Goal: Task Accomplishment & Management: Manage account settings

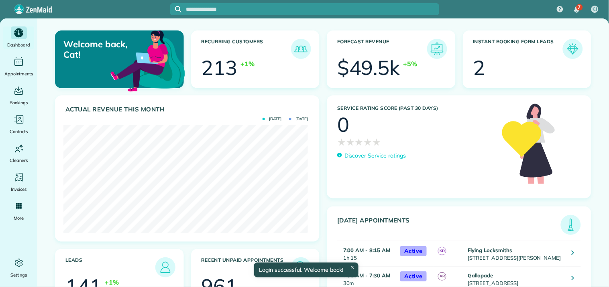
scroll to position [108, 244]
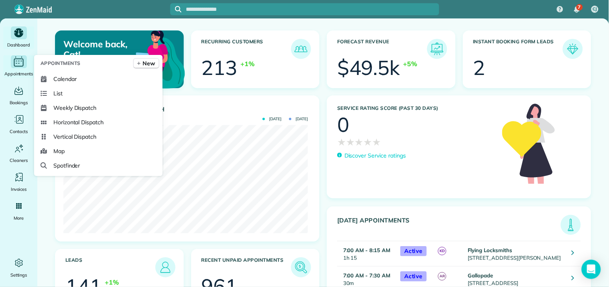
click at [17, 61] on icon "Main" at bounding box center [18, 62] width 12 height 12
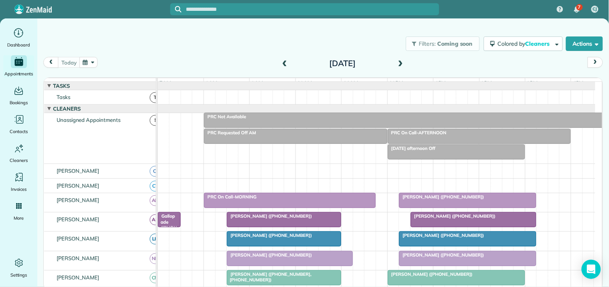
click at [285, 61] on span at bounding box center [284, 63] width 9 height 7
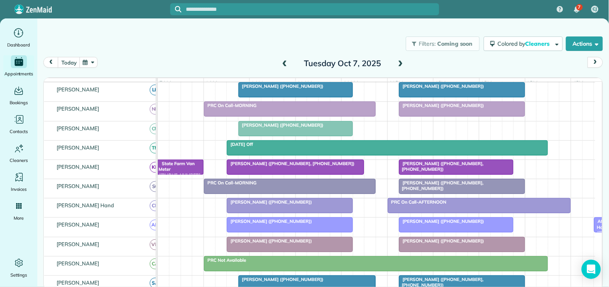
scroll to position [223, 0]
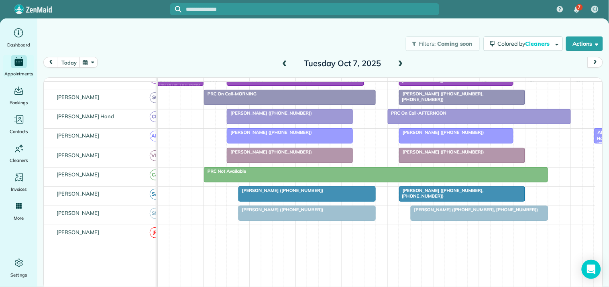
click at [285, 155] on span "Melissa Cambell (+19089109099)" at bounding box center [269, 152] width 86 height 6
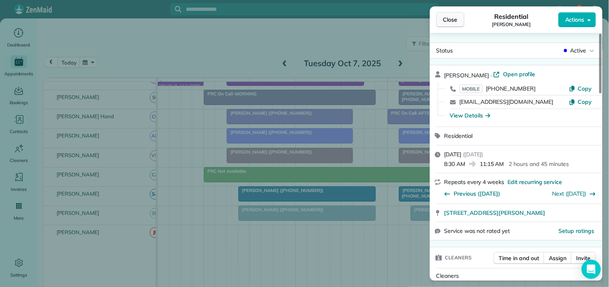
click at [442, 19] on button "Close" at bounding box center [450, 19] width 28 height 15
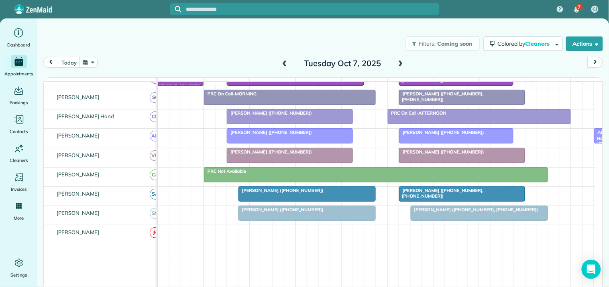
click at [93, 65] on button "button" at bounding box center [88, 62] width 18 height 11
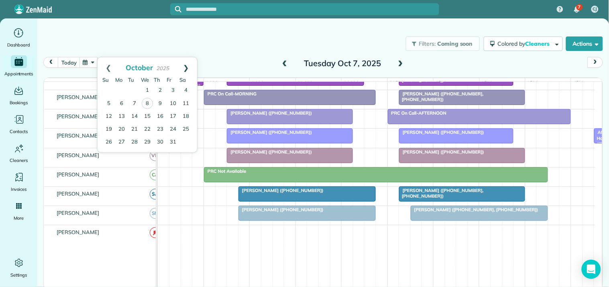
click at [188, 63] on link "Next" at bounding box center [186, 67] width 22 height 20
click at [131, 99] on link "4" at bounding box center [134, 103] width 13 height 13
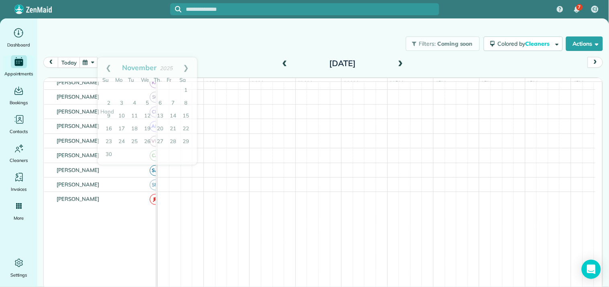
scroll to position [250, 0]
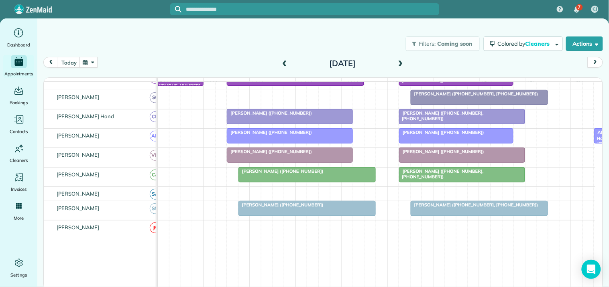
click at [399, 63] on span at bounding box center [400, 63] width 9 height 7
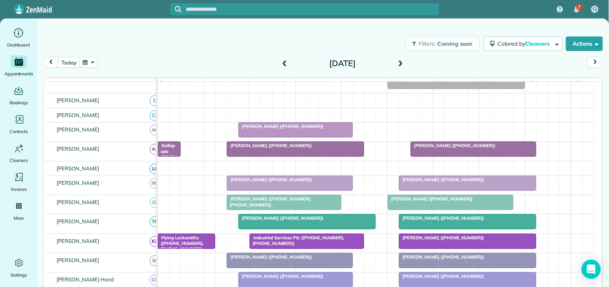
scroll to position [71, 0]
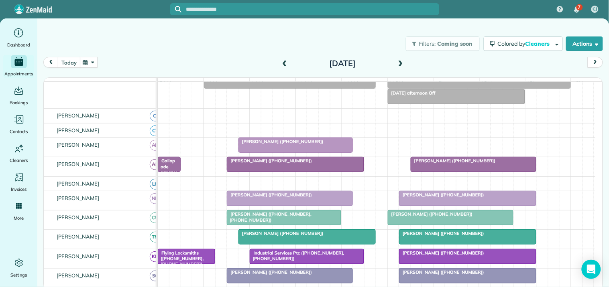
click at [69, 63] on button "today" at bounding box center [69, 62] width 22 height 11
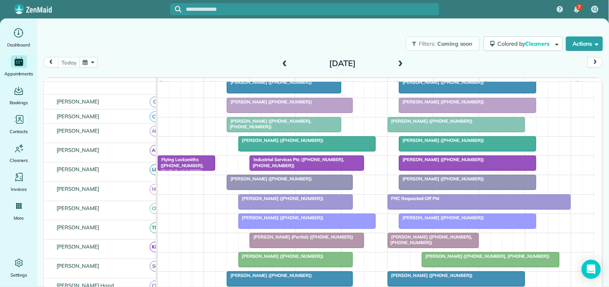
scroll to position [153, 0]
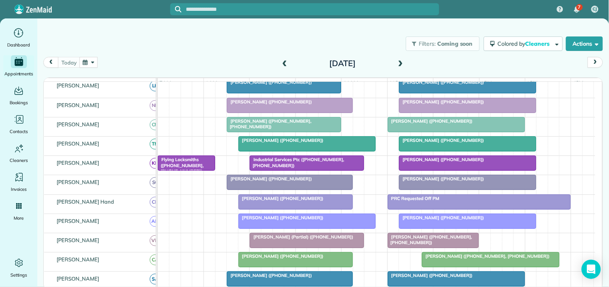
click at [400, 61] on span at bounding box center [400, 63] width 9 height 7
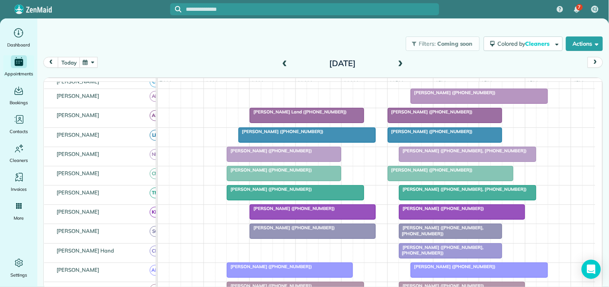
scroll to position [0, 0]
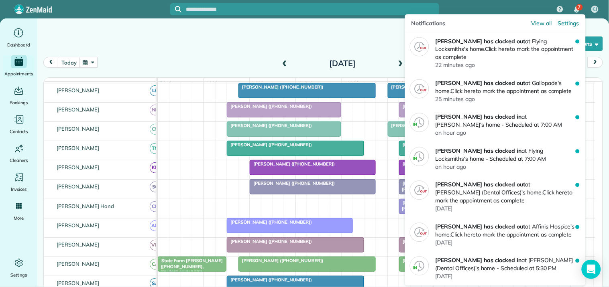
click at [579, 4] on span "7" at bounding box center [579, 7] width 3 height 6
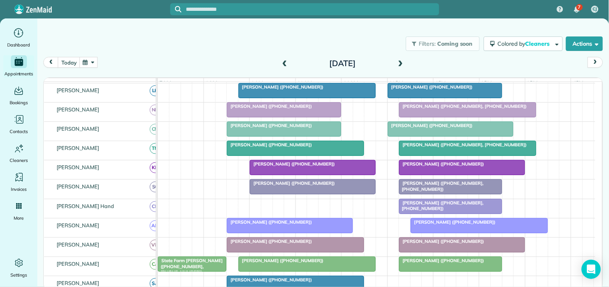
click at [402, 62] on span at bounding box center [400, 63] width 9 height 7
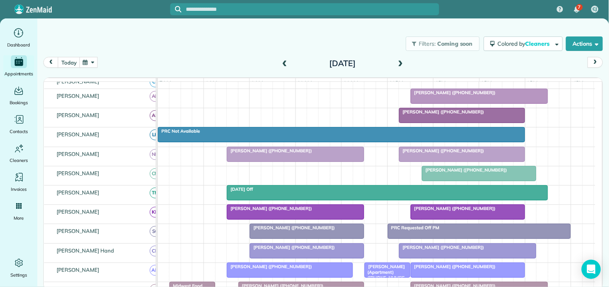
click at [170, 42] on div "Filters: Coming soon Colored by Cleaners Color by Cleaner Color by Team Color b…" at bounding box center [322, 43] width 571 height 26
click at [90, 65] on button "button" at bounding box center [88, 62] width 18 height 11
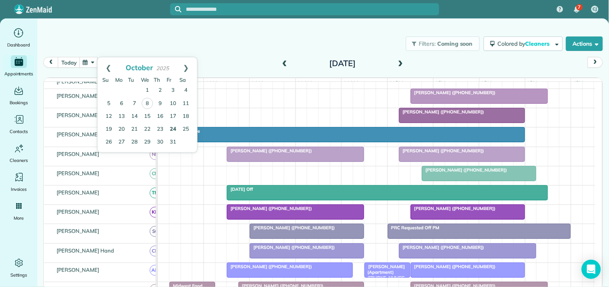
click at [173, 127] on link "24" at bounding box center [172, 129] width 13 height 13
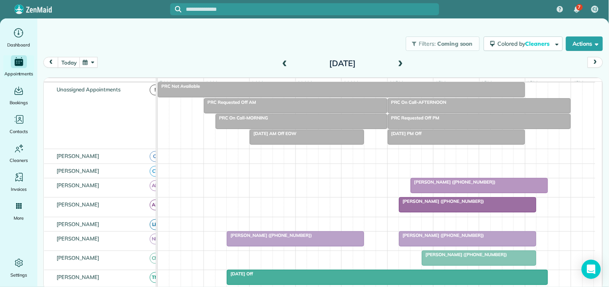
click at [212, 45] on div "Filters: Coming soon Colored by Cleaners Color by Cleaner Color by Team Color b…" at bounding box center [322, 43] width 571 height 26
click at [74, 63] on button "today" at bounding box center [69, 62] width 22 height 11
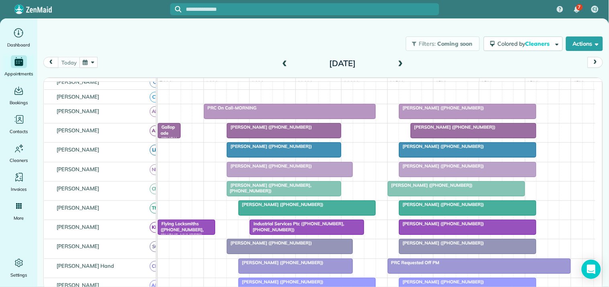
click at [230, 39] on div "Filters: Coming soon Colored by Cleaners Color by Cleaner Color by Team Color b…" at bounding box center [322, 43] width 571 height 26
click at [456, 138] on div at bounding box center [473, 131] width 125 height 14
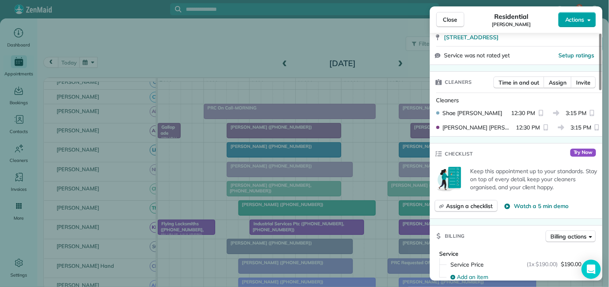
click at [578, 18] on span "Actions" at bounding box center [574, 20] width 19 height 8
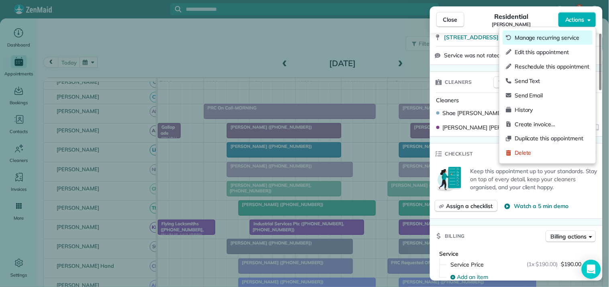
click at [548, 35] on span "Manage recurring service" at bounding box center [551, 38] width 75 height 8
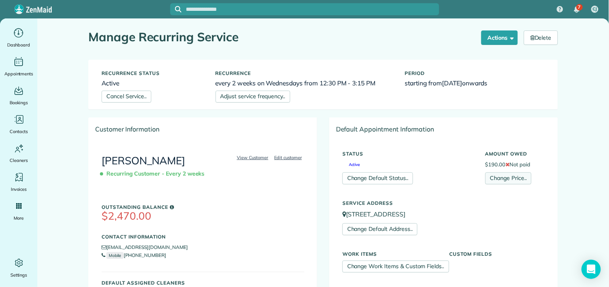
click at [506, 181] on link "Change Price.." at bounding box center [508, 179] width 46 height 12
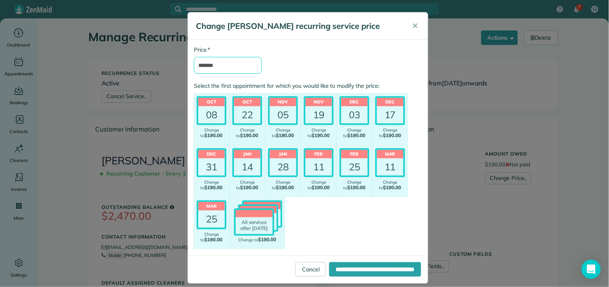
click at [204, 65] on input "*******" at bounding box center [228, 65] width 68 height 17
type input "*******"
click at [350, 269] on input "**********" at bounding box center [375, 269] width 92 height 14
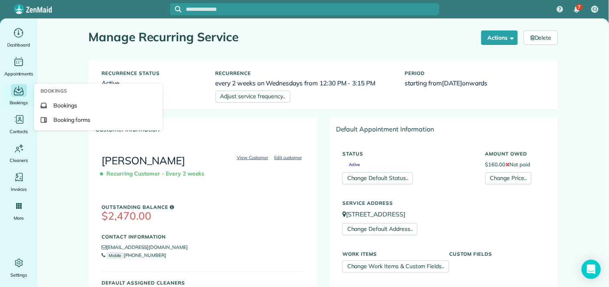
click at [16, 92] on icon "Main" at bounding box center [19, 91] width 10 height 8
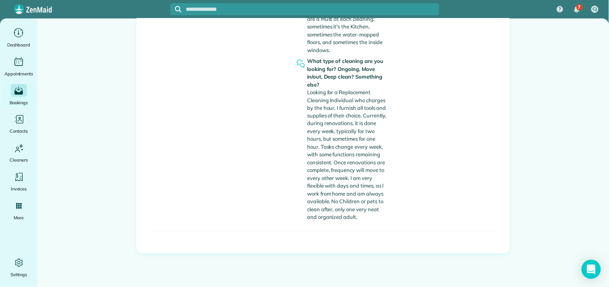
scroll to position [28, 0]
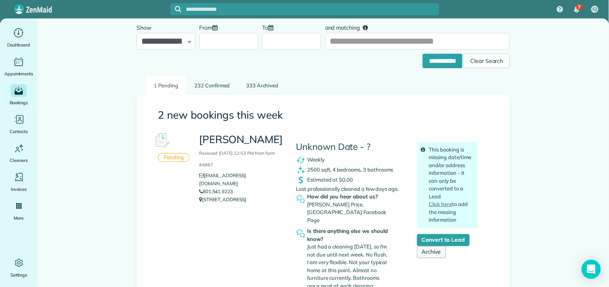
click at [436, 252] on link "Archive" at bounding box center [431, 252] width 29 height 12
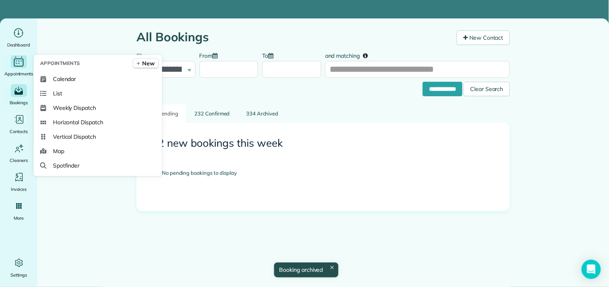
click at [19, 61] on icon "Main" at bounding box center [19, 61] width 2 height 0
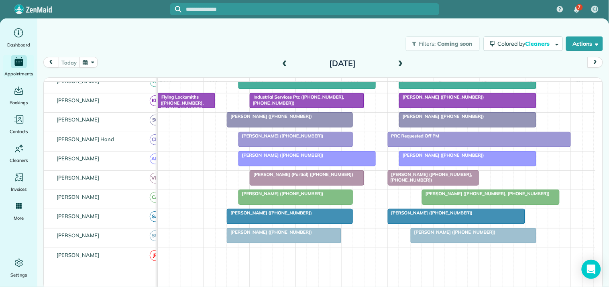
scroll to position [178, 0]
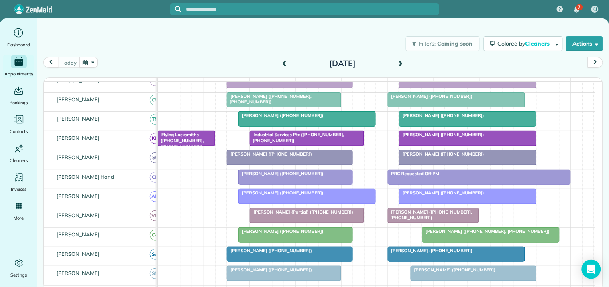
click at [88, 63] on button "button" at bounding box center [88, 62] width 18 height 11
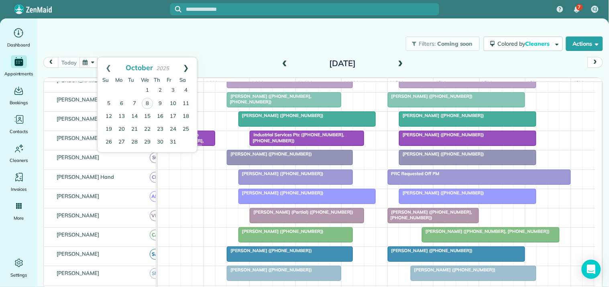
click at [185, 65] on link "Next" at bounding box center [186, 67] width 22 height 20
click at [158, 140] on link "27" at bounding box center [160, 142] width 13 height 13
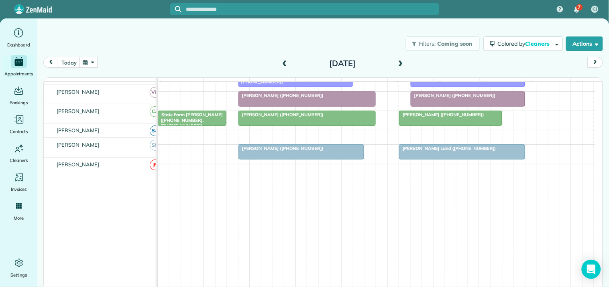
scroll to position [0, 0]
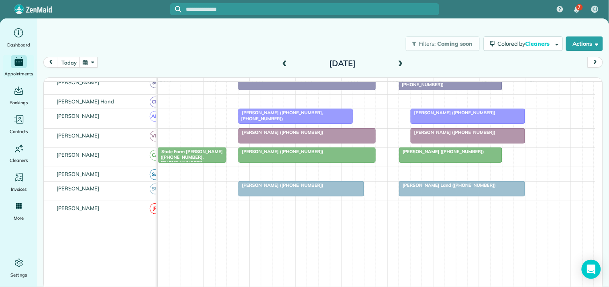
click at [285, 60] on span at bounding box center [284, 63] width 9 height 7
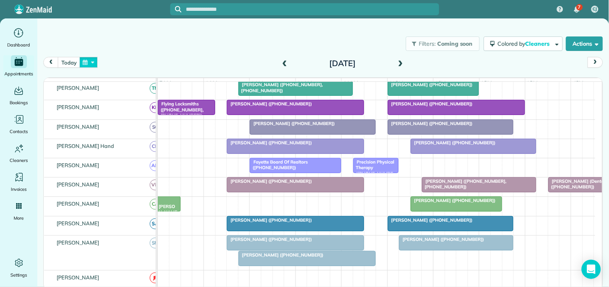
click at [91, 59] on button "button" at bounding box center [88, 62] width 18 height 11
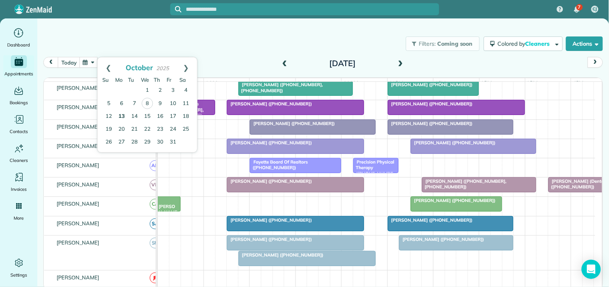
click at [123, 115] on link "13" at bounding box center [121, 116] width 13 height 13
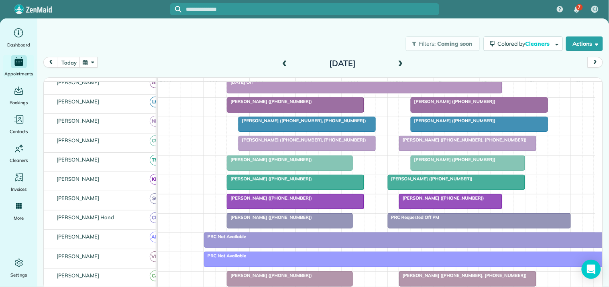
scroll to position [99, 0]
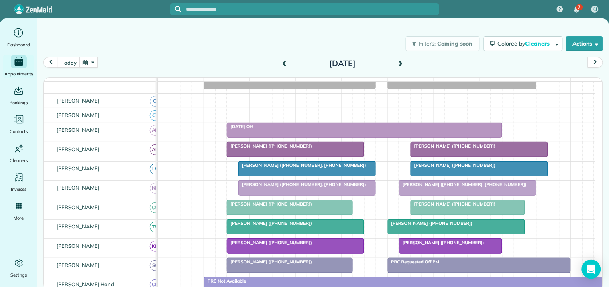
click at [402, 63] on span at bounding box center [400, 63] width 9 height 7
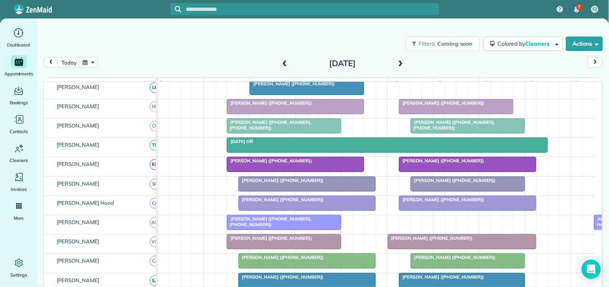
scroll to position [133, 0]
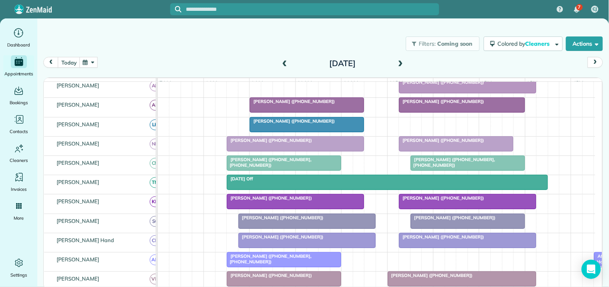
click at [314, 221] on div "Kim Hullett (+14042134464)" at bounding box center [307, 218] width 132 height 6
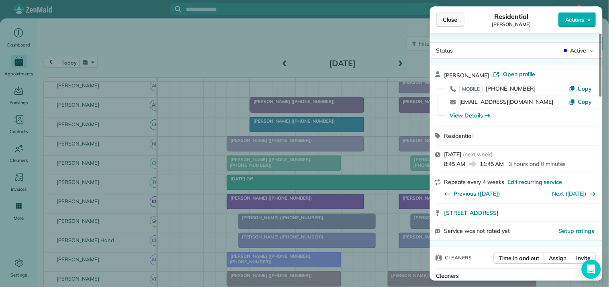
click at [455, 17] on span "Close" at bounding box center [450, 20] width 14 height 8
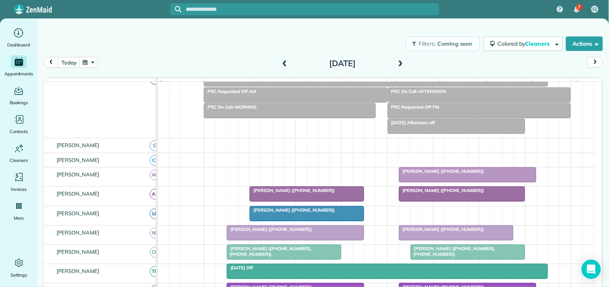
click at [401, 64] on span at bounding box center [400, 63] width 9 height 7
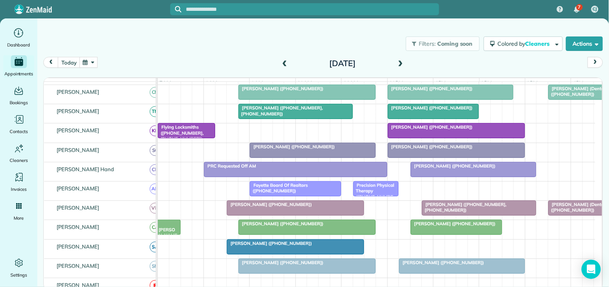
scroll to position [223, 0]
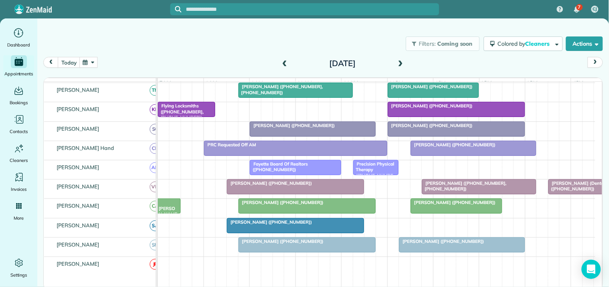
click at [87, 59] on button "button" at bounding box center [88, 62] width 18 height 11
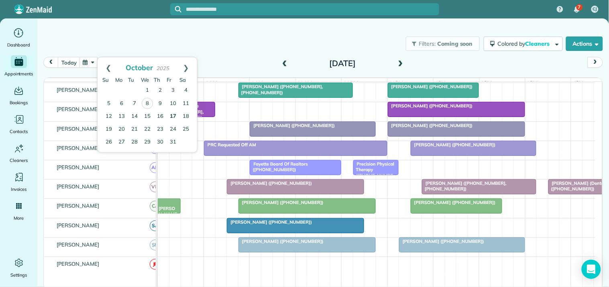
click at [173, 114] on link "17" at bounding box center [172, 116] width 13 height 13
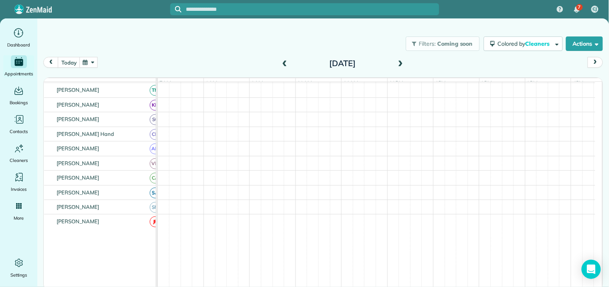
scroll to position [218, 0]
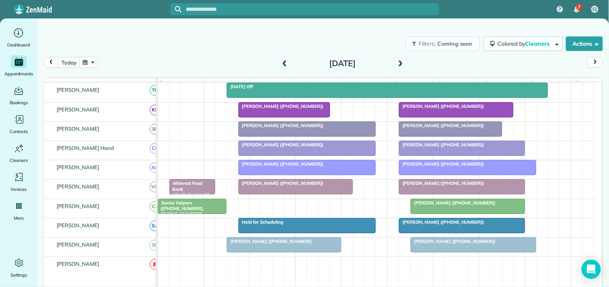
click at [294, 252] on div at bounding box center [284, 245] width 114 height 14
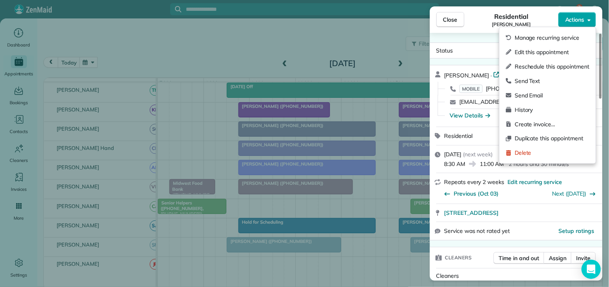
click at [582, 21] on span "Actions" at bounding box center [574, 20] width 19 height 8
click at [535, 54] on span "Edit this appointment" at bounding box center [551, 52] width 75 height 8
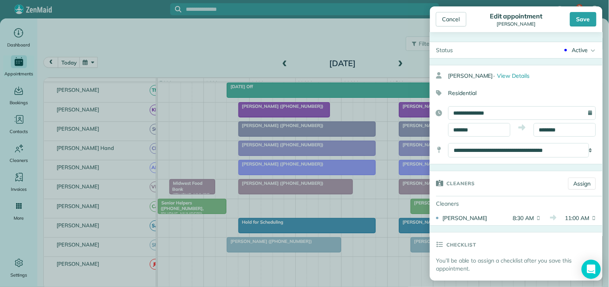
click at [576, 51] on div "Active" at bounding box center [580, 50] width 16 height 8
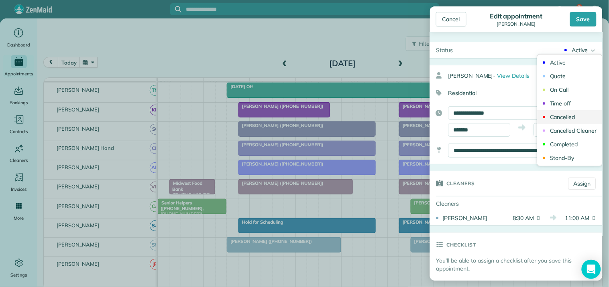
click at [560, 117] on div "Cancelled" at bounding box center [562, 117] width 25 height 6
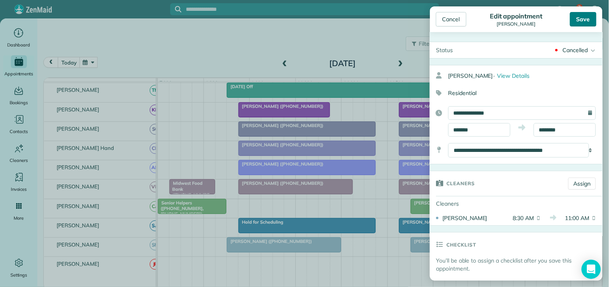
click at [586, 18] on div "Save" at bounding box center [583, 19] width 26 height 14
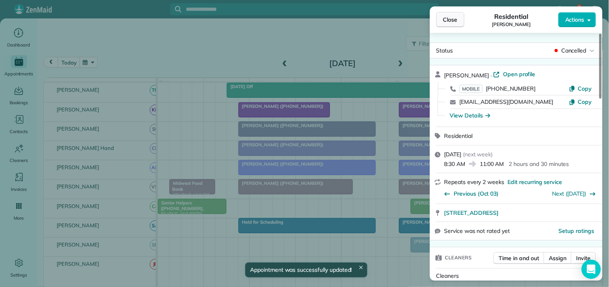
click at [450, 20] on span "Close" at bounding box center [450, 20] width 14 height 8
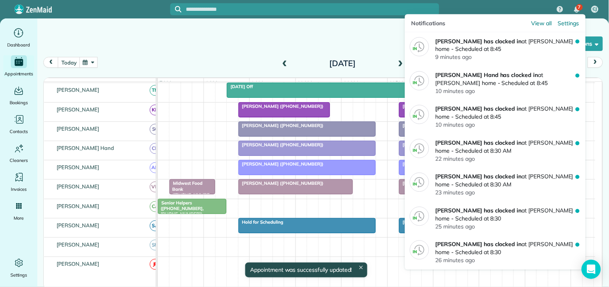
click at [579, 7] on span "7" at bounding box center [579, 7] width 3 height 6
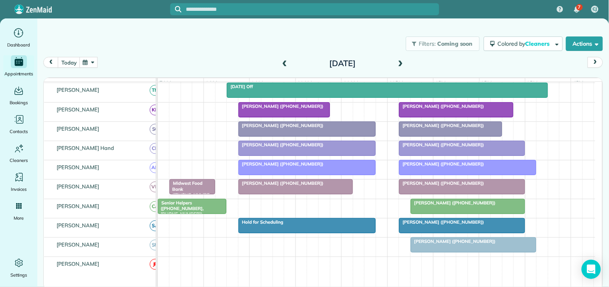
click at [195, 51] on div "Filters: Coming soon Colored by Cleaners Color by Cleaner Color by Team Color b…" at bounding box center [322, 43] width 571 height 26
click at [70, 63] on button "today" at bounding box center [69, 62] width 22 height 11
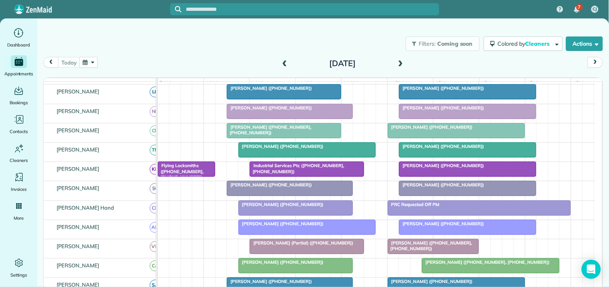
scroll to position [207, 0]
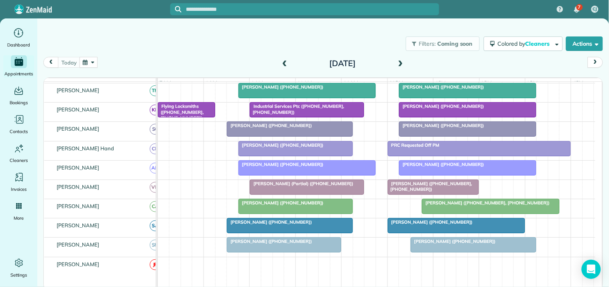
click at [399, 63] on span at bounding box center [400, 63] width 9 height 7
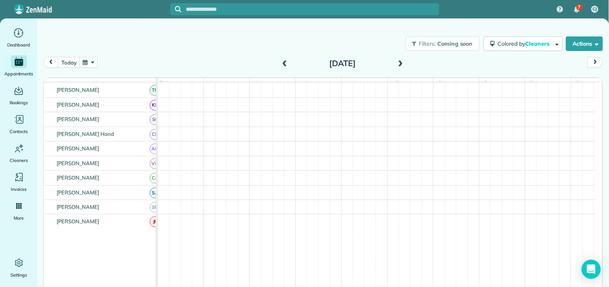
scroll to position [243, 0]
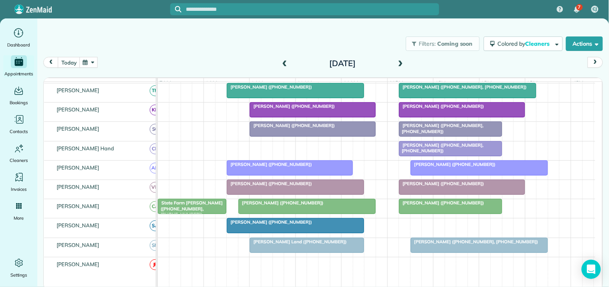
click at [312, 109] on div "Carol Burk (+17706300064)" at bounding box center [312, 107] width 121 height 6
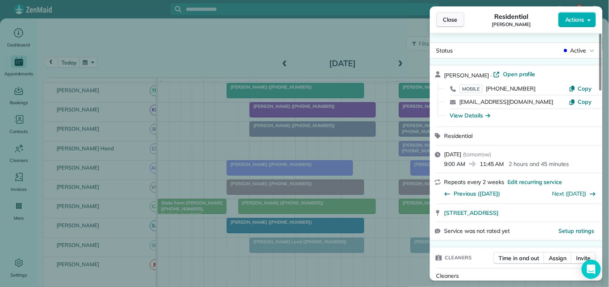
click at [452, 16] on span "Close" at bounding box center [450, 20] width 14 height 8
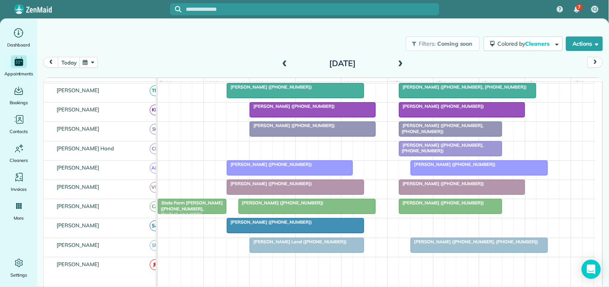
scroll to position [198, 0]
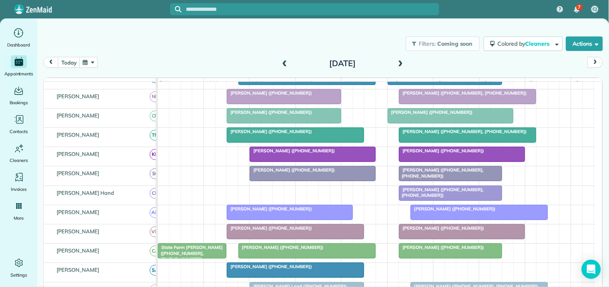
click at [290, 154] on div "Carol Burk (+17706300064)" at bounding box center [312, 151] width 121 height 6
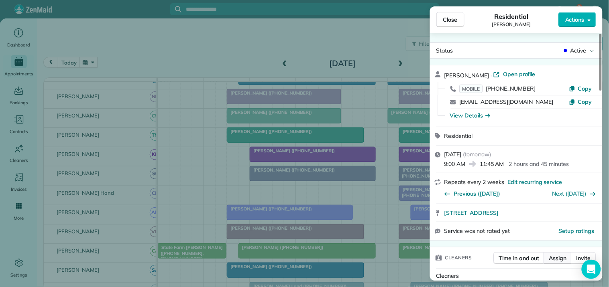
click at [558, 258] on span "Assign" at bounding box center [558, 258] width 18 height 8
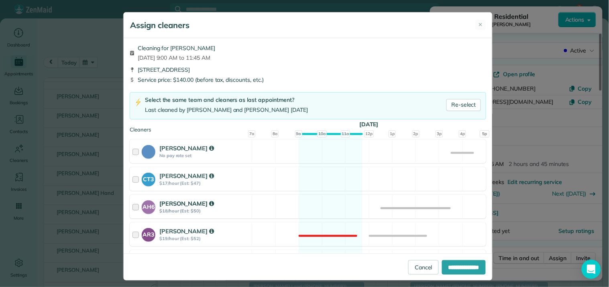
click at [312, 206] on div "AH6 Ashley Hudson $18/hour (Est: $50) Available" at bounding box center [308, 207] width 356 height 24
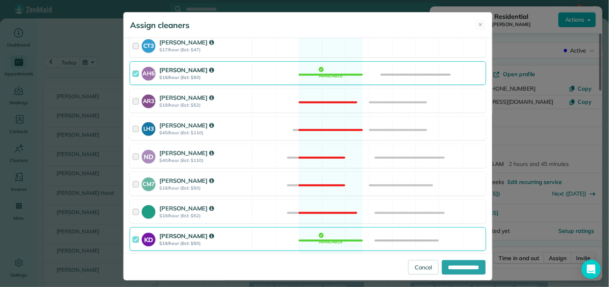
scroll to position [178, 0]
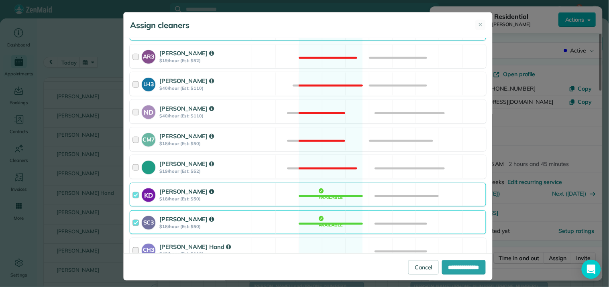
click at [327, 193] on div "KD Katerina Doane $18/hour (Est: $50) Available" at bounding box center [308, 195] width 356 height 24
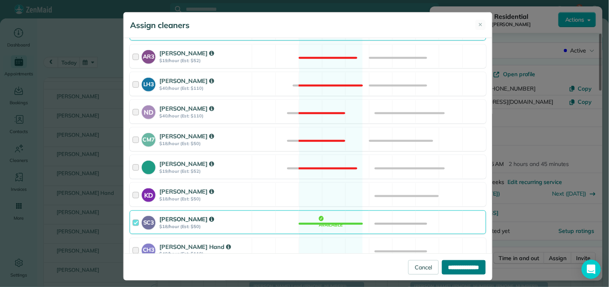
click at [460, 267] on input "**********" at bounding box center [464, 267] width 44 height 14
type input "**********"
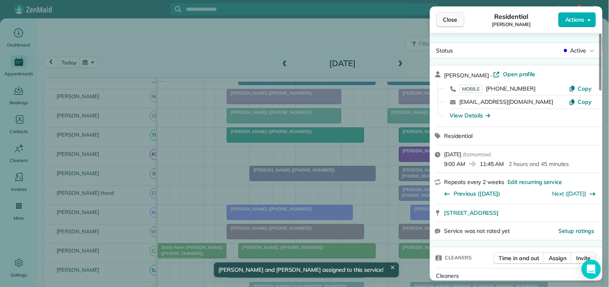
click at [454, 19] on span "Close" at bounding box center [450, 20] width 14 height 8
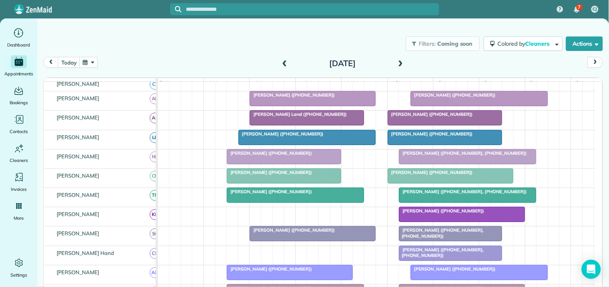
scroll to position [109, 0]
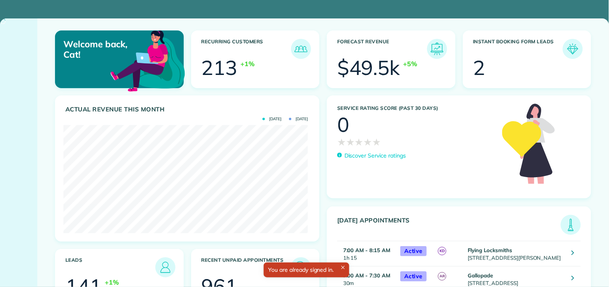
scroll to position [108, 244]
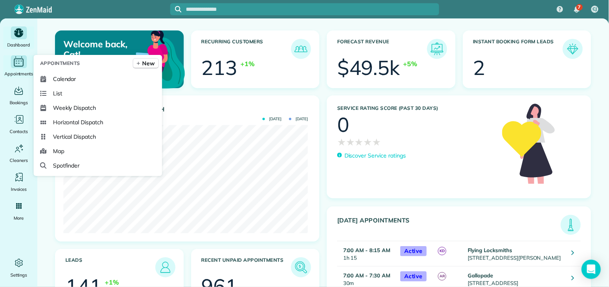
click at [15, 58] on icon "Main" at bounding box center [18, 62] width 12 height 12
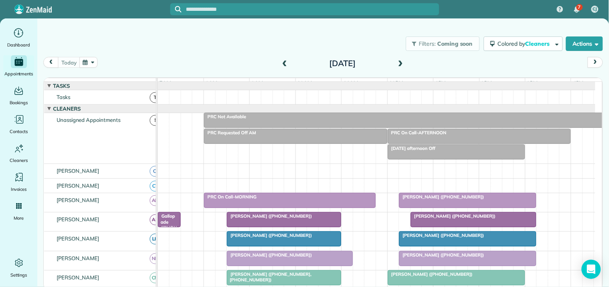
click at [90, 61] on button "button" at bounding box center [88, 62] width 18 height 11
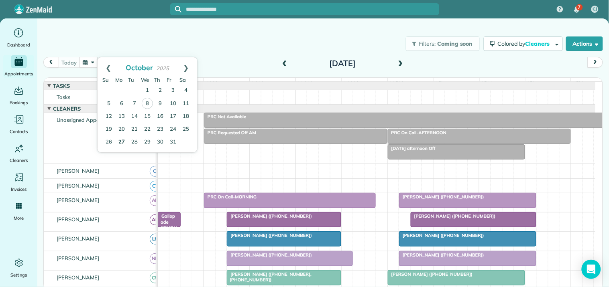
click at [121, 141] on link "27" at bounding box center [121, 142] width 13 height 13
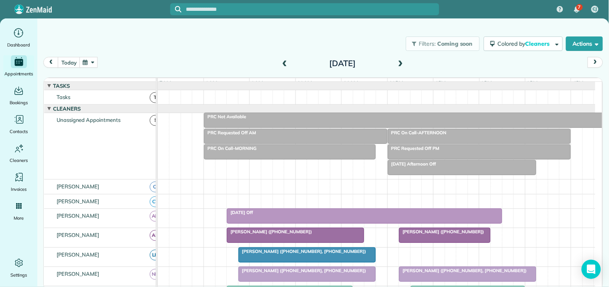
click at [399, 65] on span at bounding box center [400, 63] width 9 height 7
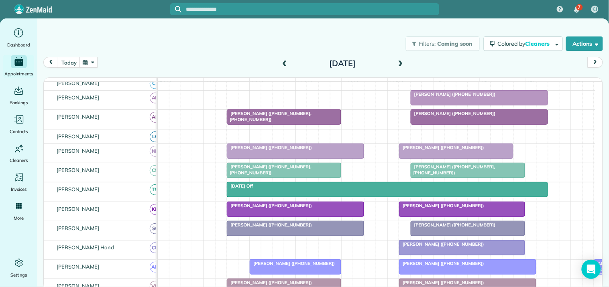
scroll to position [134, 0]
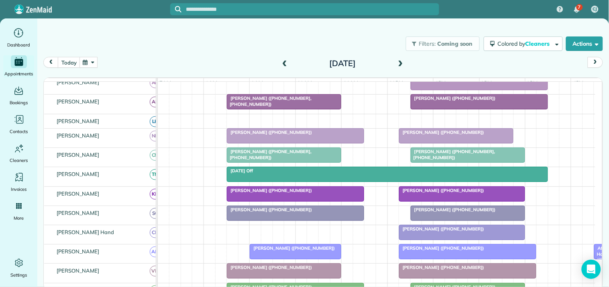
click at [95, 62] on button "button" at bounding box center [88, 62] width 18 height 11
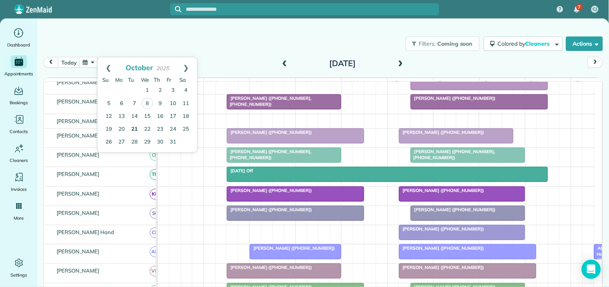
click at [134, 126] on link "21" at bounding box center [134, 129] width 13 height 13
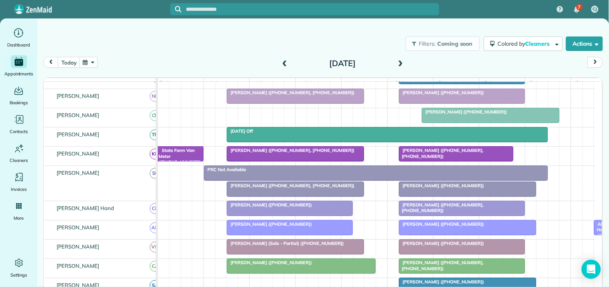
scroll to position [0, 0]
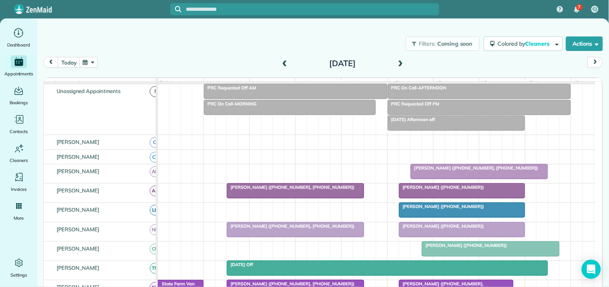
click at [90, 61] on button "button" at bounding box center [88, 62] width 18 height 11
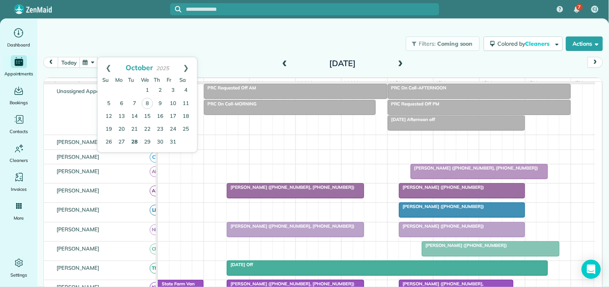
click at [135, 141] on link "28" at bounding box center [134, 142] width 13 height 13
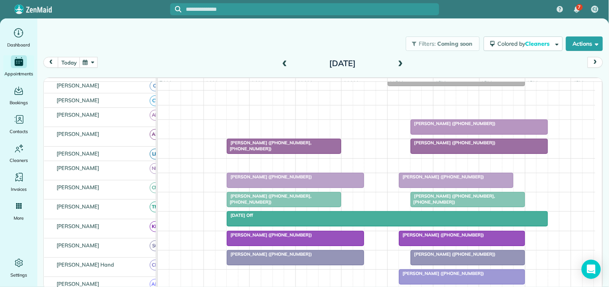
scroll to position [89, 0]
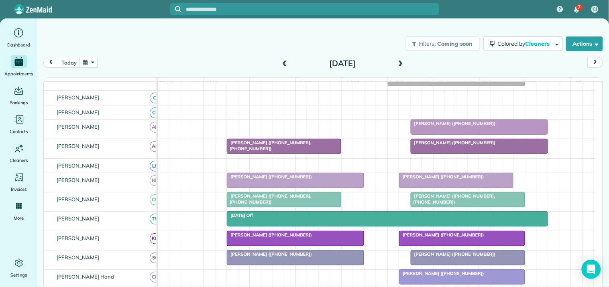
click at [402, 61] on span at bounding box center [400, 63] width 9 height 7
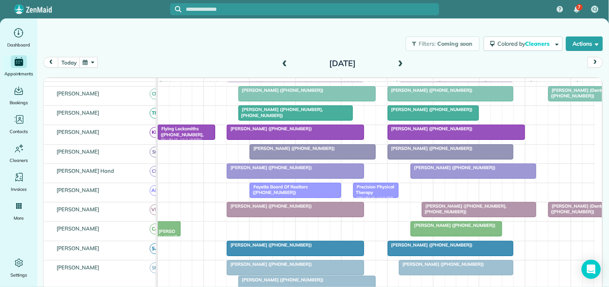
scroll to position [223, 0]
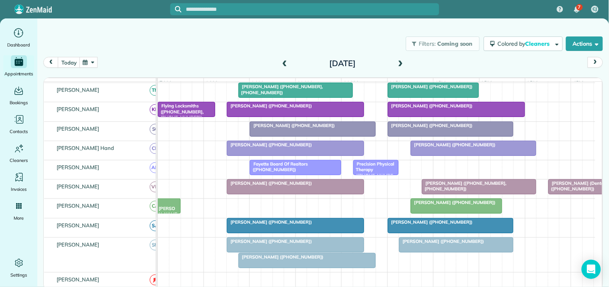
click at [260, 244] on span "[PERSON_NAME] ([PHONE_NUMBER])" at bounding box center [269, 242] width 86 height 6
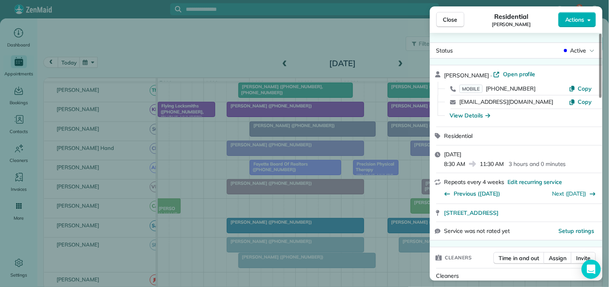
click at [456, 22] on span "Close" at bounding box center [450, 20] width 14 height 8
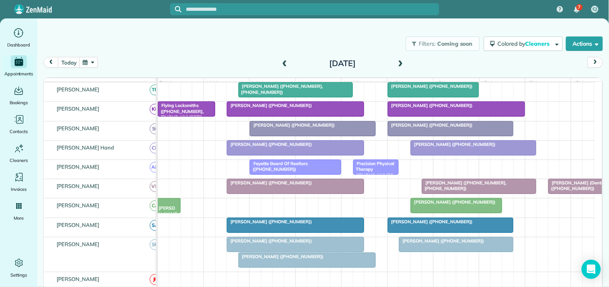
scroll to position [267, 0]
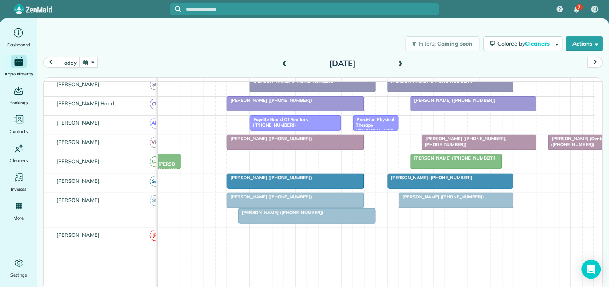
click at [297, 208] on div at bounding box center [295, 200] width 136 height 14
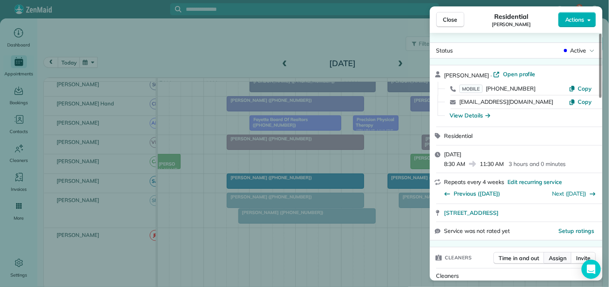
click at [559, 257] on span "Assign" at bounding box center [558, 258] width 18 height 8
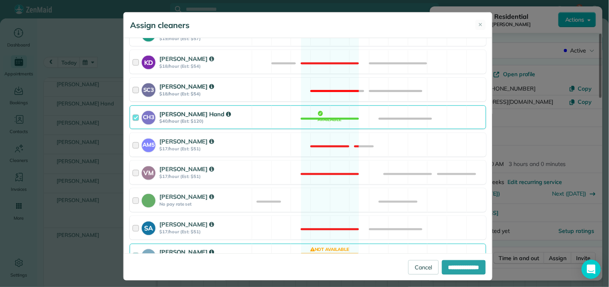
scroll to position [312, 0]
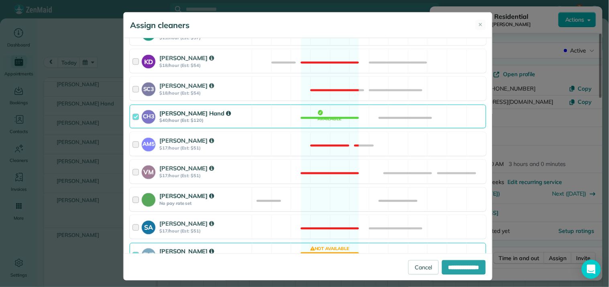
click at [321, 197] on div "[PERSON_NAME] No pay rate set Available" at bounding box center [308, 200] width 356 height 24
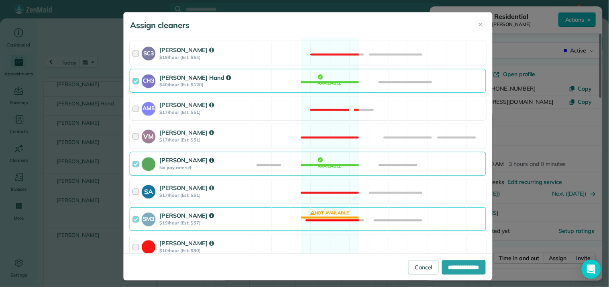
scroll to position [383, 0]
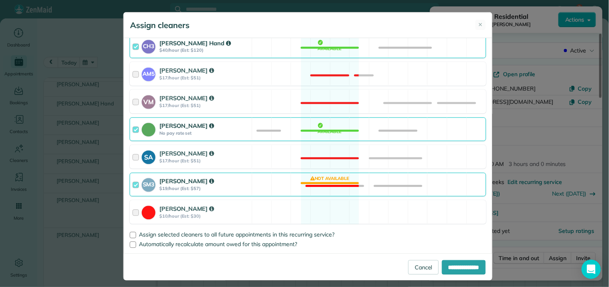
click at [340, 182] on div "SM3 [PERSON_NAME] $19/hour (Est: $57) Not available" at bounding box center [308, 185] width 356 height 24
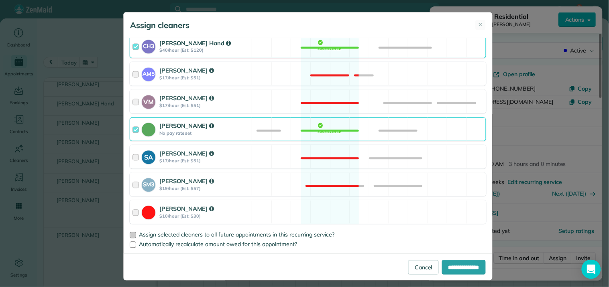
click at [130, 233] on div at bounding box center [133, 235] width 6 height 6
click at [461, 265] on input "**********" at bounding box center [464, 267] width 44 height 14
type input "**********"
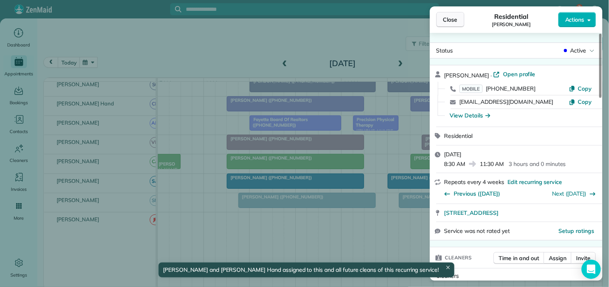
click at [456, 19] on span "Close" at bounding box center [450, 20] width 14 height 8
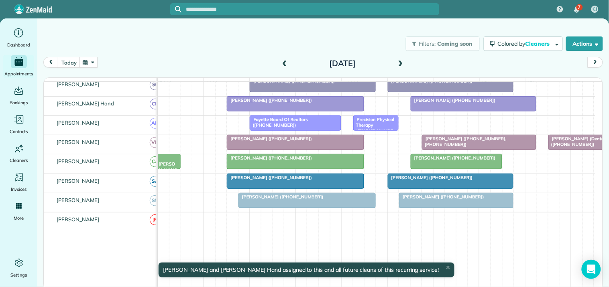
click at [269, 38] on div "Filters: Coming soon Colored by Cleaners Color by Cleaner Color by Team Color b…" at bounding box center [322, 43] width 571 height 26
